Goal: Task Accomplishment & Management: Manage account settings

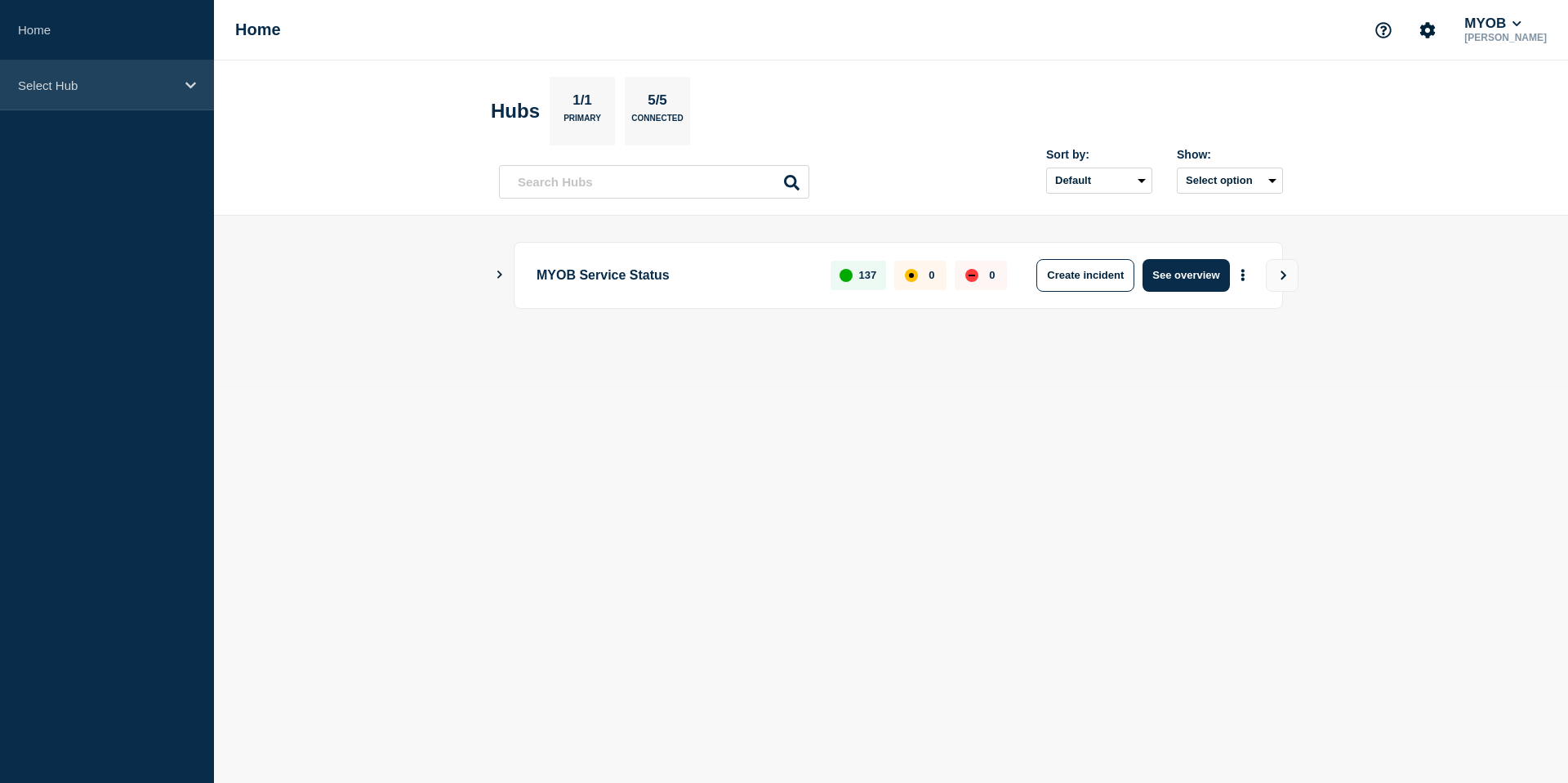
click at [109, 88] on p "Select Hub" at bounding box center [96, 85] width 157 height 14
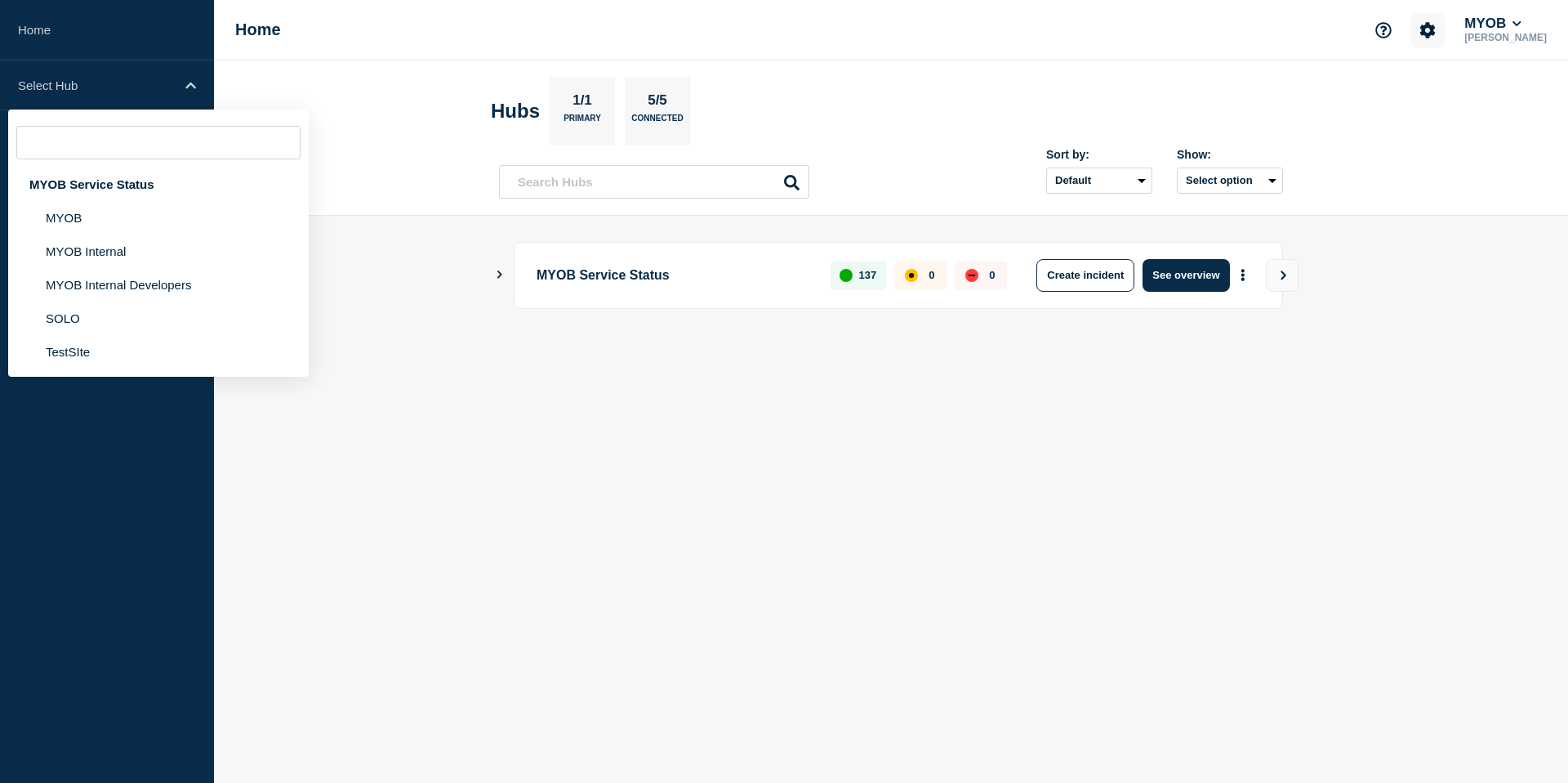
click at [1441, 38] on button "Account settings" at bounding box center [1427, 30] width 34 height 34
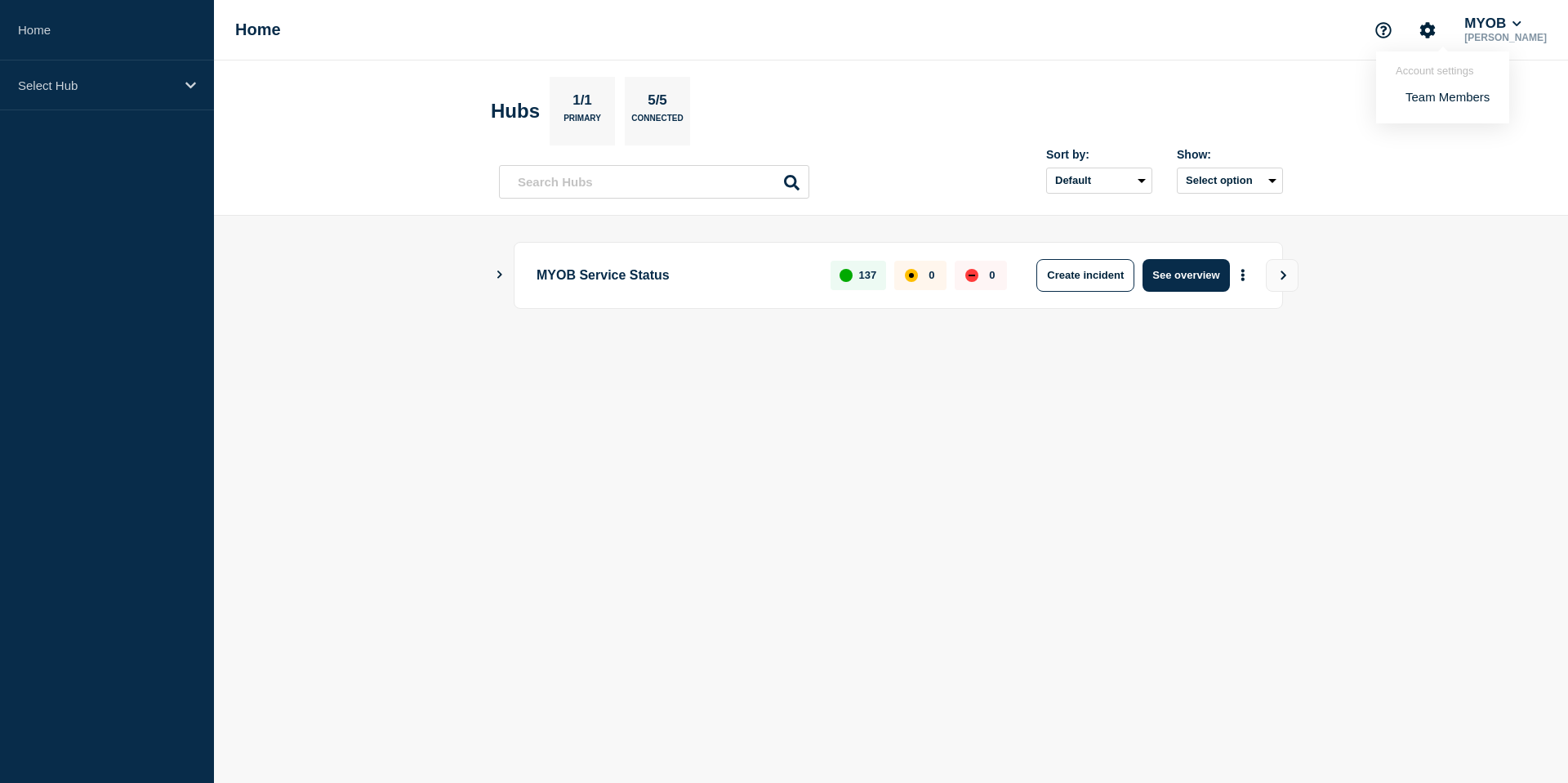
click at [1449, 91] on ul "Team Members" at bounding box center [1442, 90] width 94 height 27
click at [1449, 93] on link "Team Members" at bounding box center [1447, 96] width 84 height 14
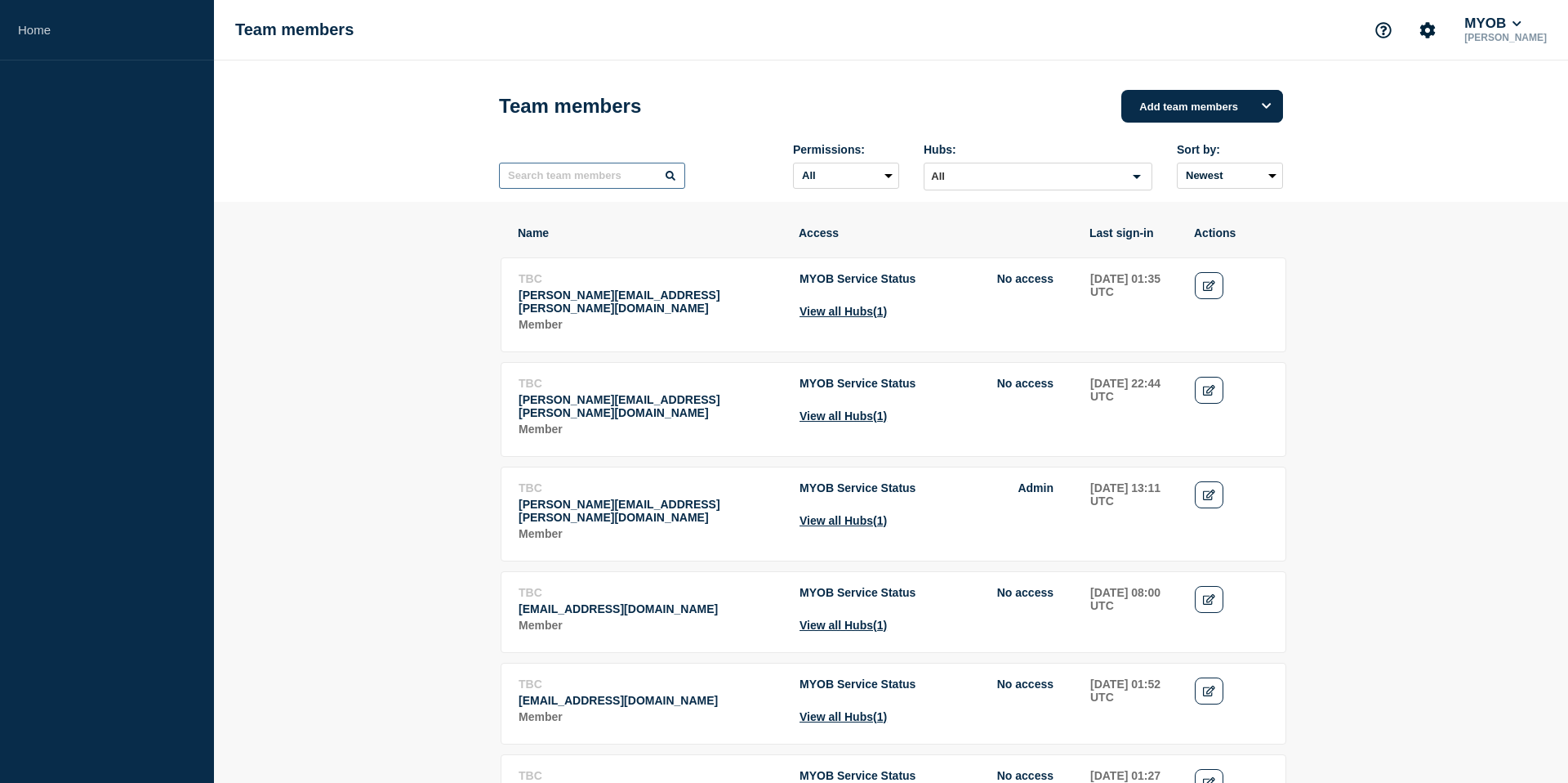
click at [609, 189] on input "text" at bounding box center [592, 176] width 187 height 27
type input "incident"
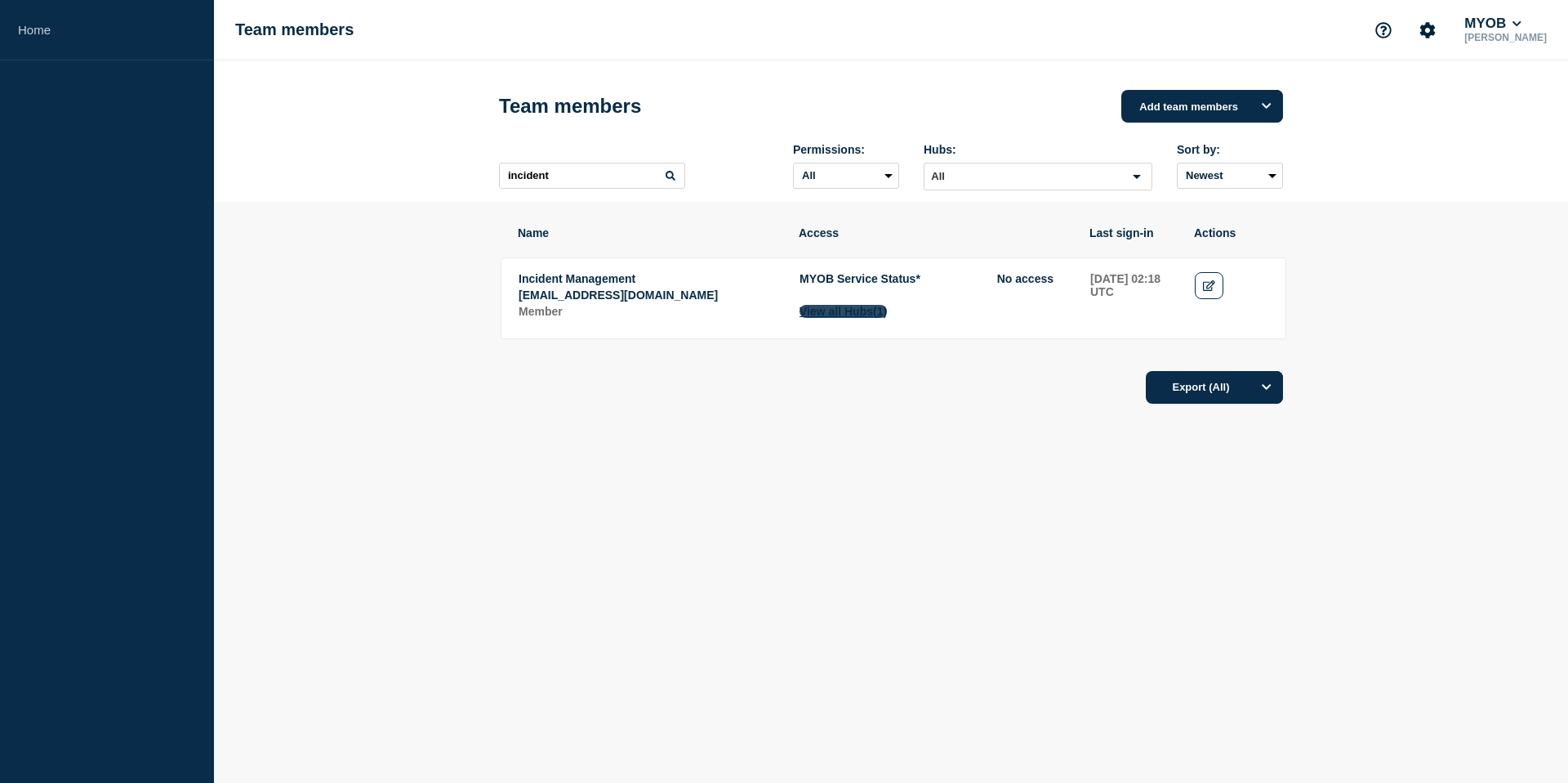
click at [854, 318] on button "View all Hubs (1)" at bounding box center [842, 311] width 87 height 13
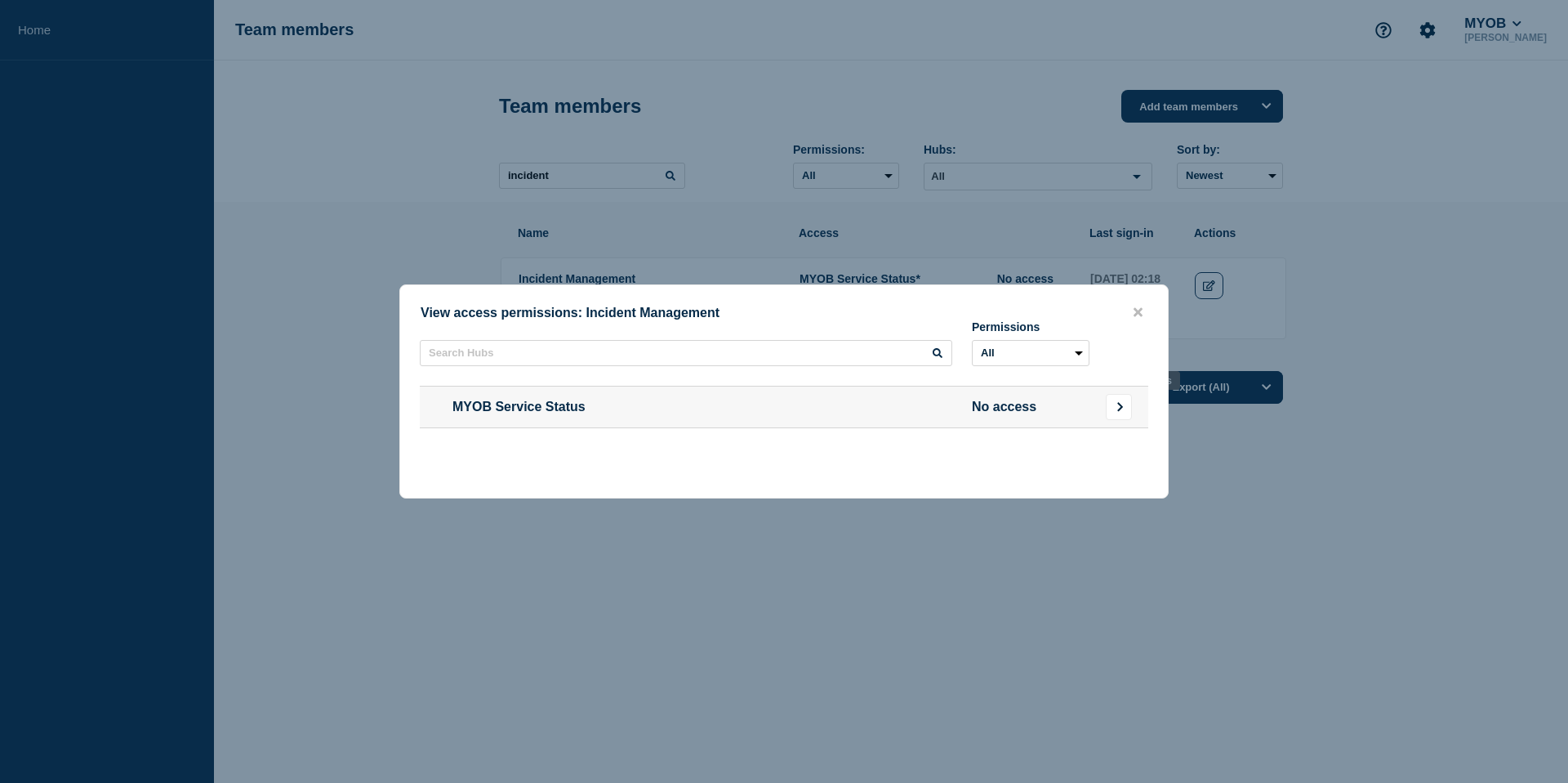
click at [1122, 406] on icon "Go to Connected Hubs" at bounding box center [1119, 407] width 11 height 10
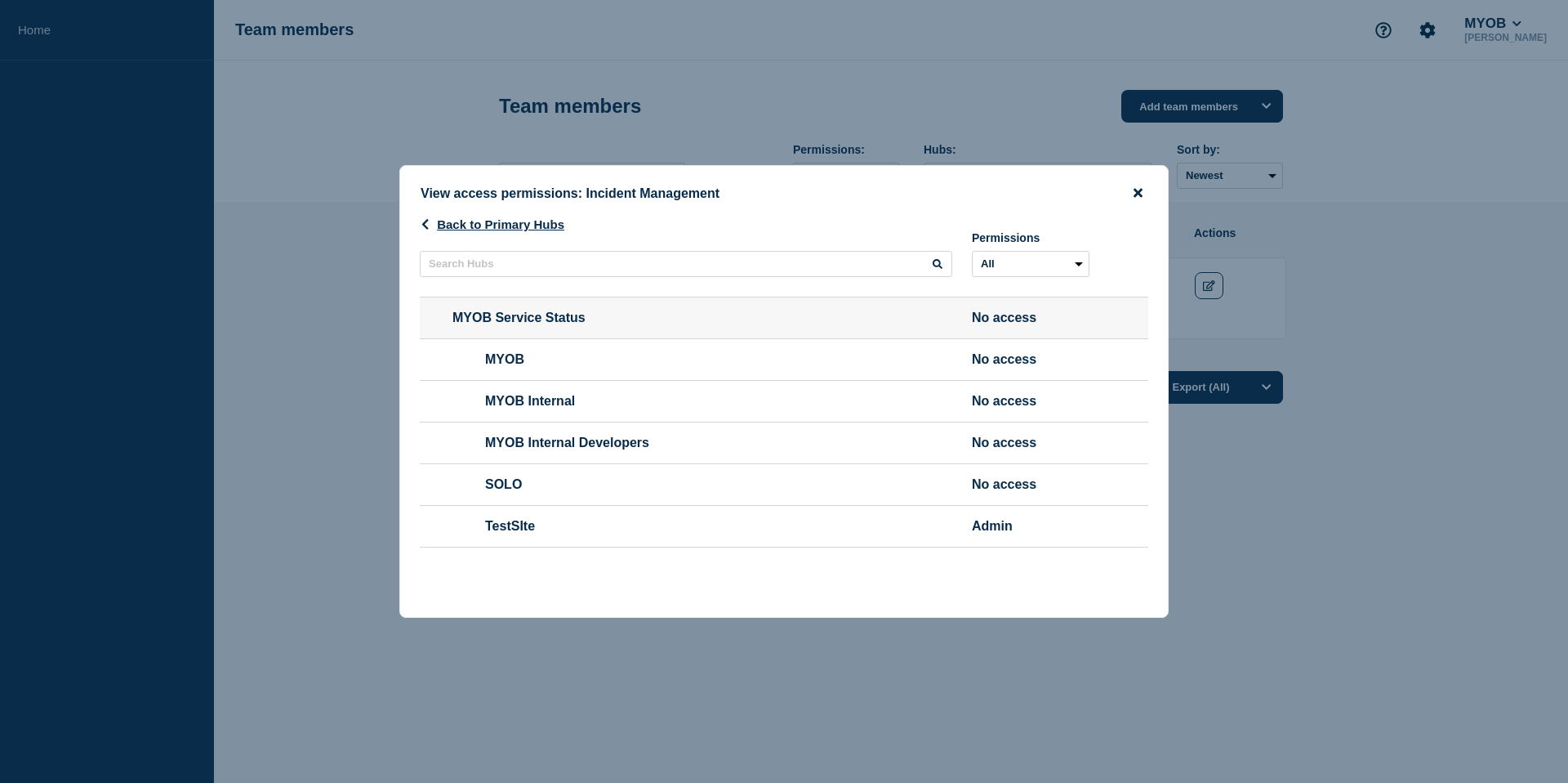
click at [1136, 189] on icon "close button" at bounding box center [1138, 193] width 9 height 9
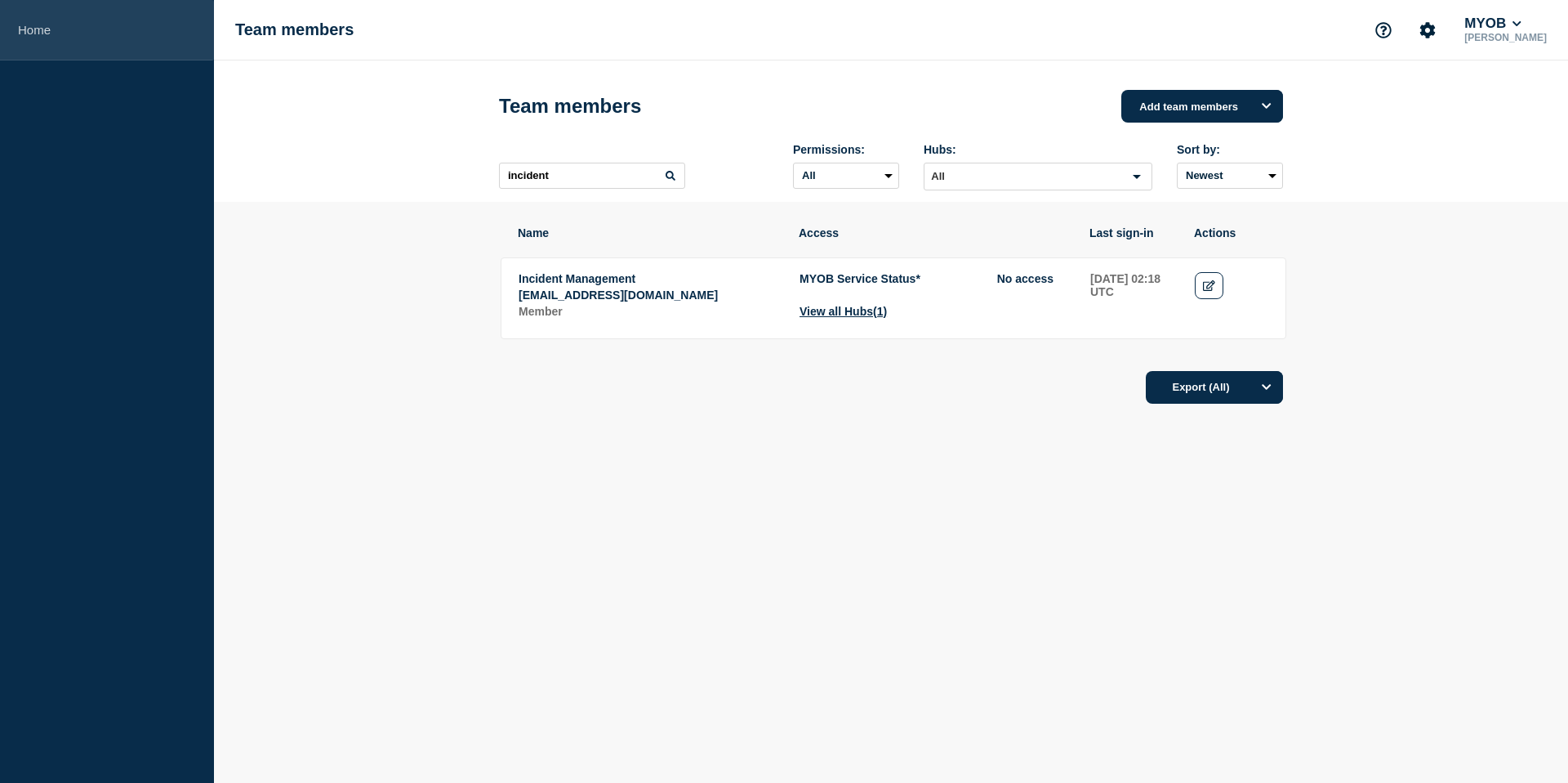
click at [75, 47] on link "Home" at bounding box center [107, 30] width 214 height 61
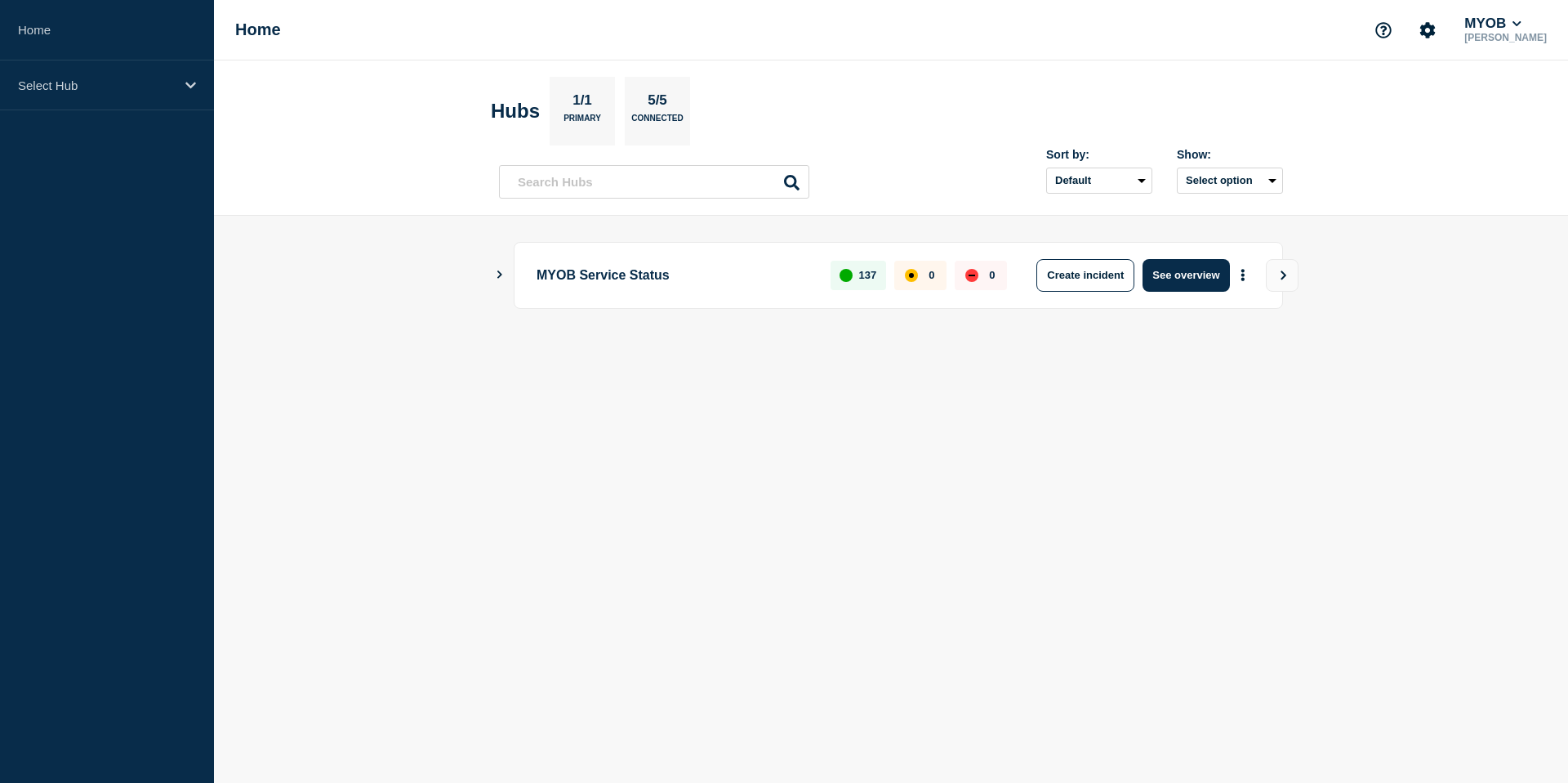
click at [262, 36] on h1 "Home" at bounding box center [258, 30] width 46 height 19
click at [36, 37] on link "Home" at bounding box center [107, 30] width 214 height 61
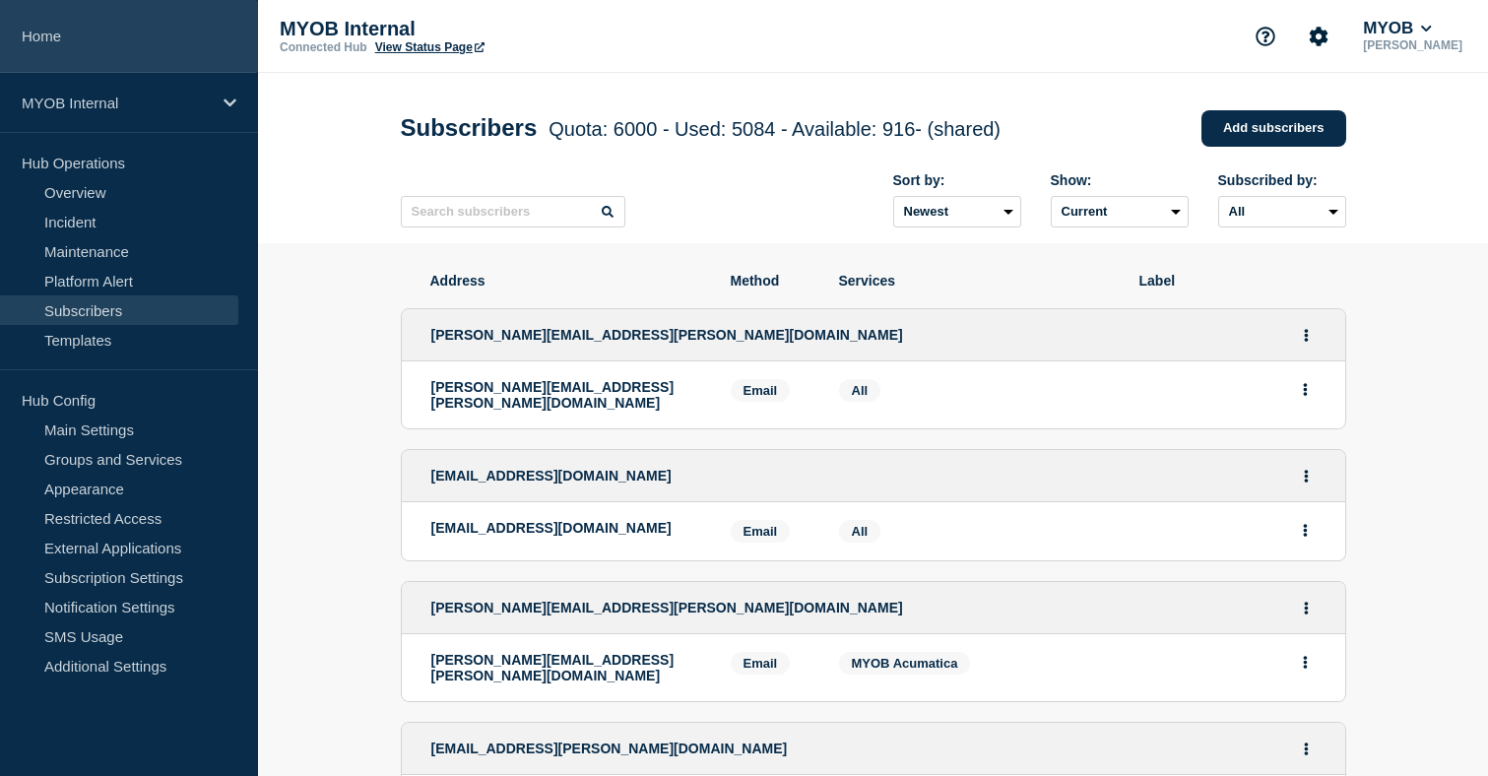
click at [39, 44] on link "Home" at bounding box center [129, 36] width 258 height 73
